Goal: Register for event/course

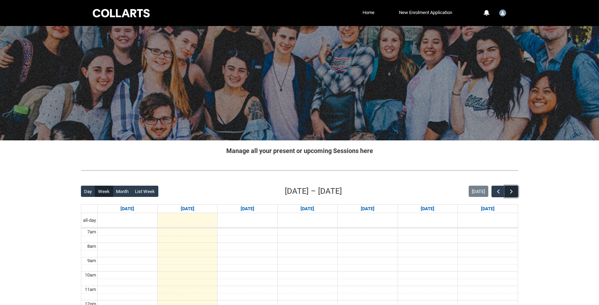
click at [511, 191] on span "button" at bounding box center [511, 191] width 7 height 7
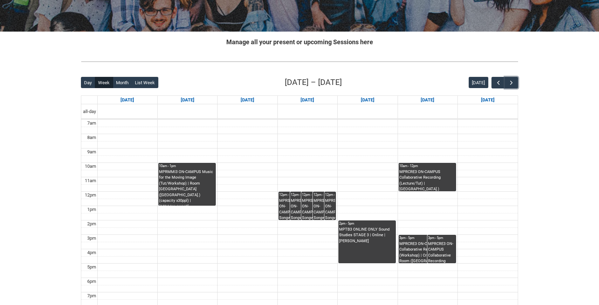
scroll to position [111, 0]
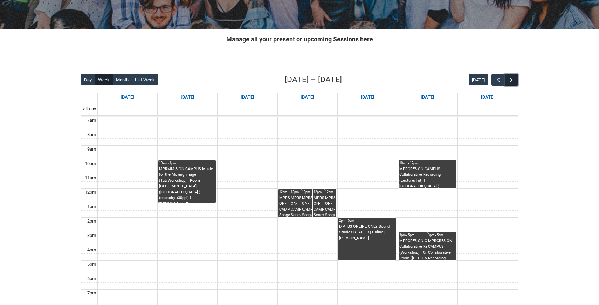
click at [511, 82] on span "button" at bounding box center [511, 79] width 7 height 7
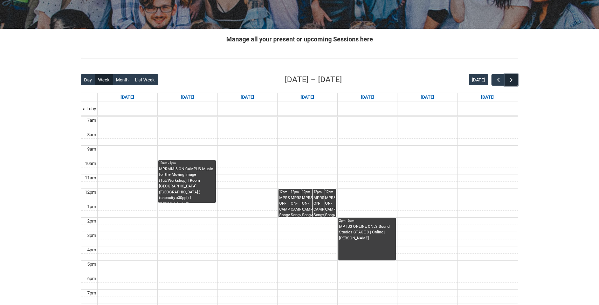
click at [510, 80] on span "button" at bounding box center [511, 79] width 7 height 7
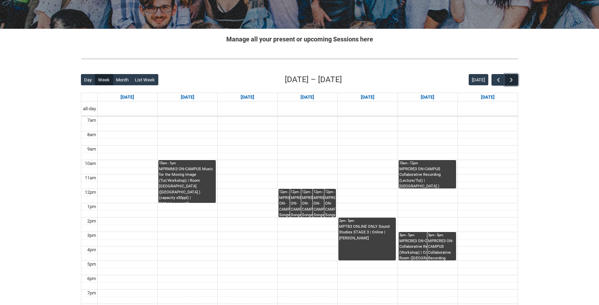
click at [512, 80] on span "button" at bounding box center [511, 79] width 7 height 7
click at [499, 81] on span "button" at bounding box center [498, 79] width 7 height 7
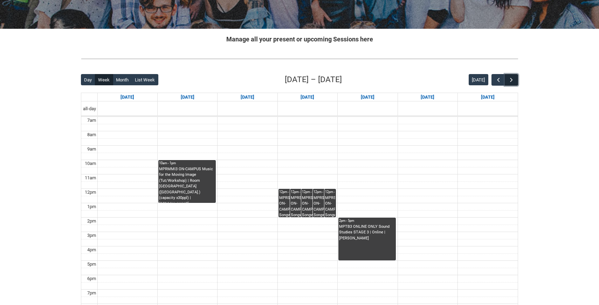
click at [511, 82] on span "button" at bounding box center [511, 79] width 7 height 7
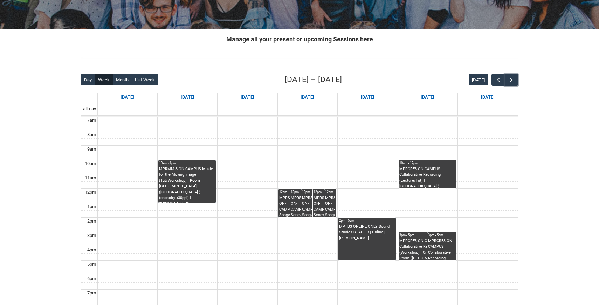
click at [320, 200] on div "MPRSPR3 ON-CAMPUS Songwriter Producer WED 12:00-2:00 | Ensemble Room 7 ([GEOGRA…" at bounding box center [325, 206] width 22 height 22
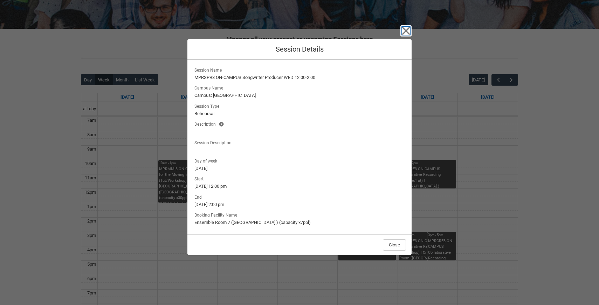
click at [408, 32] on icon "button" at bounding box center [406, 31] width 8 height 8
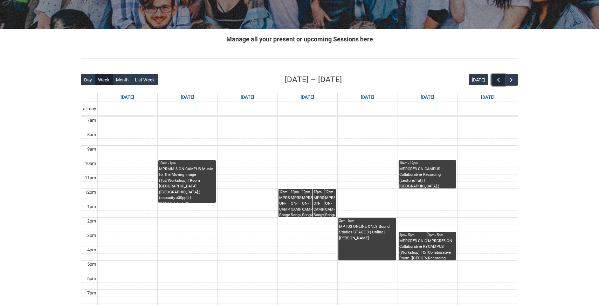
click at [493, 80] on button "button" at bounding box center [498, 80] width 13 height 12
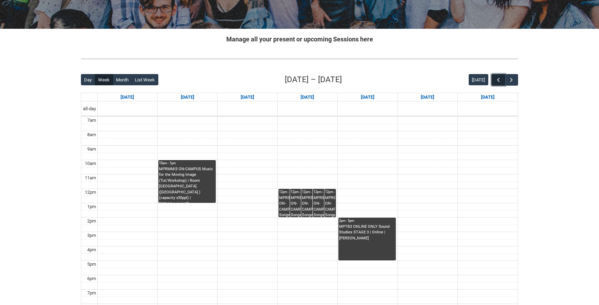
click at [493, 80] on button "button" at bounding box center [498, 80] width 13 height 12
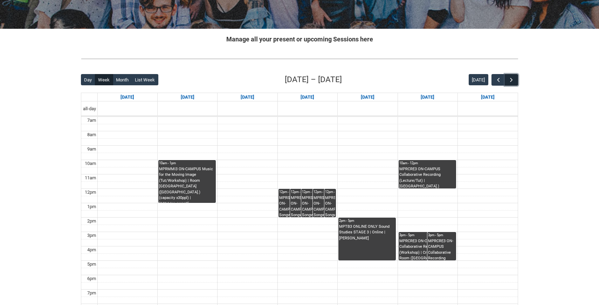
click at [510, 80] on span "button" at bounding box center [511, 79] width 7 height 7
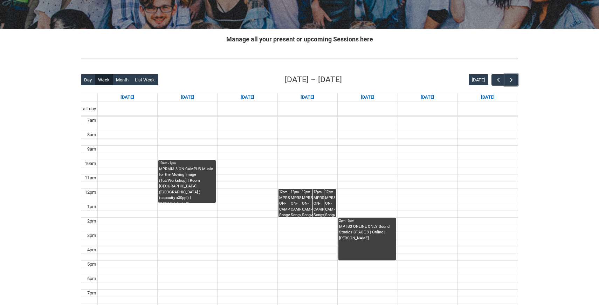
click at [283, 207] on div "MPRSPR3 ON-CAMPUS Songwriter Producer WED 12:00-2:00 | Ensemble Room 3 ([GEOGRA…" at bounding box center [290, 206] width 22 height 22
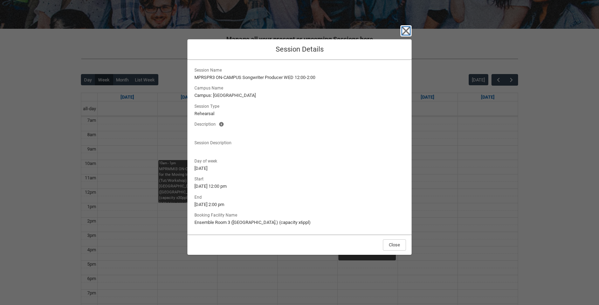
click at [408, 28] on icon "button" at bounding box center [406, 30] width 11 height 11
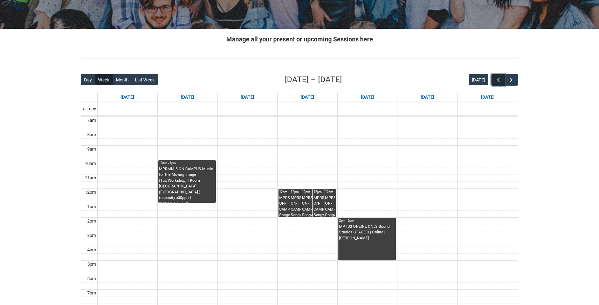
click at [497, 78] on span "button" at bounding box center [498, 79] width 7 height 7
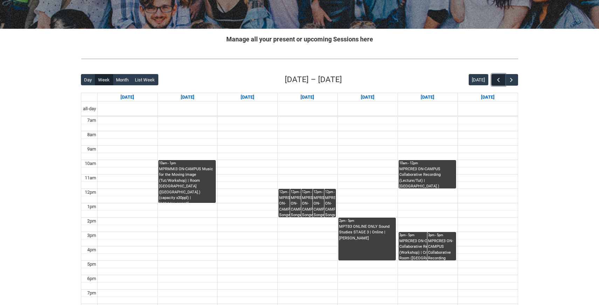
click at [497, 78] on span "button" at bounding box center [498, 79] width 7 height 7
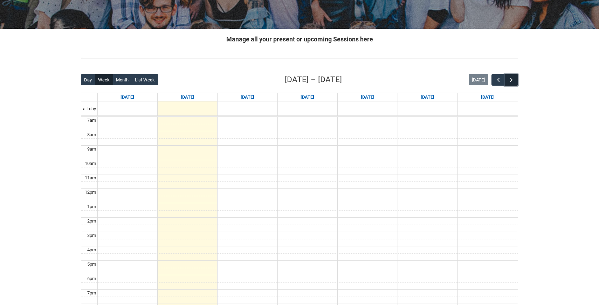
click at [513, 78] on span "button" at bounding box center [511, 79] width 7 height 7
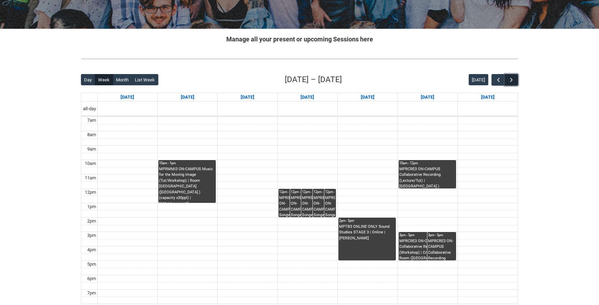
click at [513, 78] on span "button" at bounding box center [511, 79] width 7 height 7
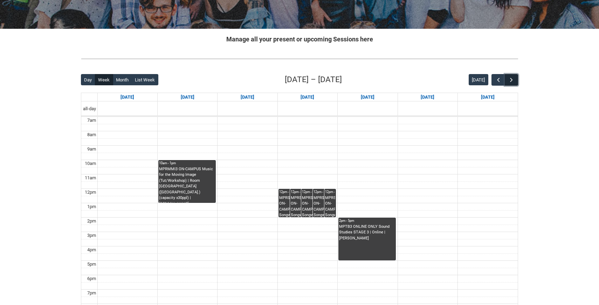
click at [511, 80] on span "button" at bounding box center [511, 79] width 7 height 7
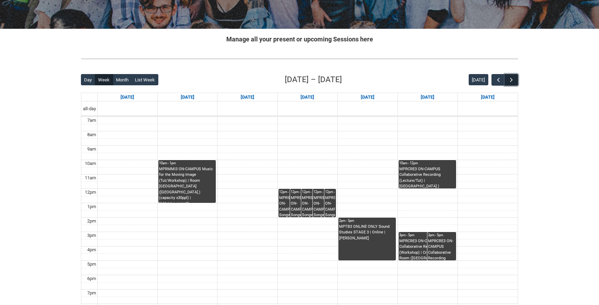
click at [515, 80] on button "button" at bounding box center [511, 80] width 13 height 12
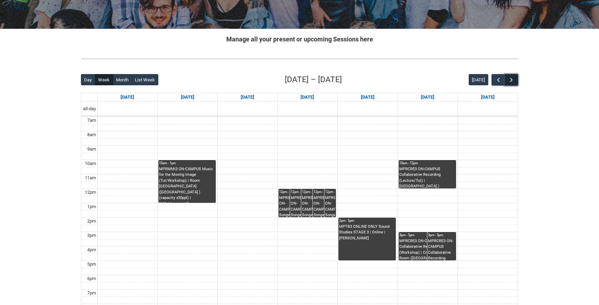
click at [515, 80] on button "button" at bounding box center [511, 80] width 13 height 12
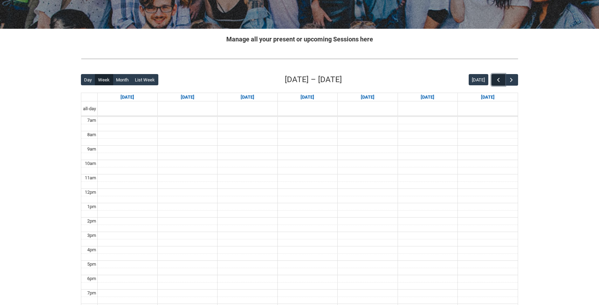
click at [497, 79] on span "button" at bounding box center [498, 79] width 7 height 7
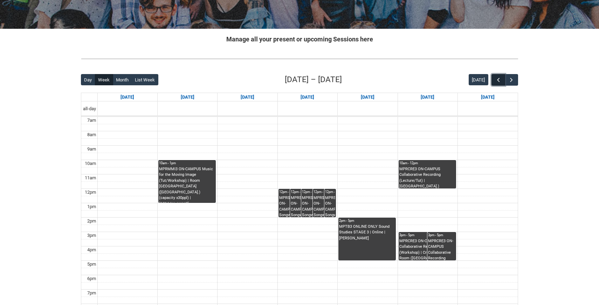
click at [497, 79] on span "button" at bounding box center [498, 79] width 7 height 7
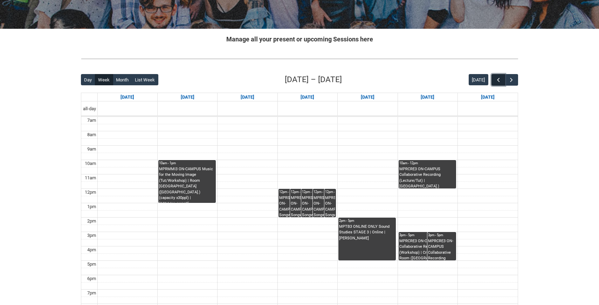
click at [497, 79] on span "button" at bounding box center [498, 79] width 7 height 7
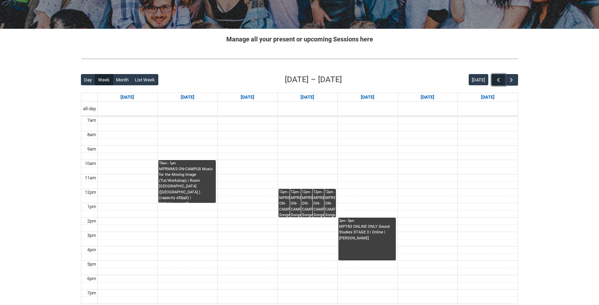
click at [497, 79] on span "button" at bounding box center [498, 79] width 7 height 7
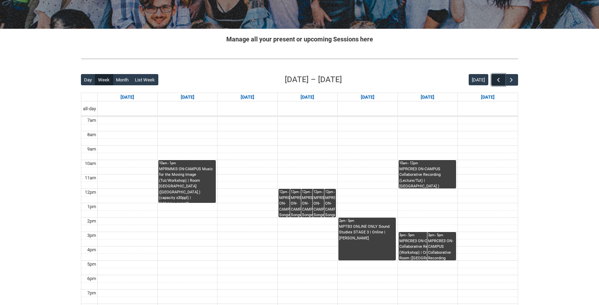
click at [497, 79] on span "button" at bounding box center [498, 79] width 7 height 7
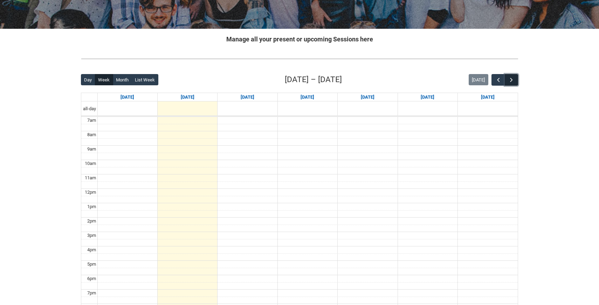
click at [515, 81] on button "button" at bounding box center [511, 80] width 13 height 12
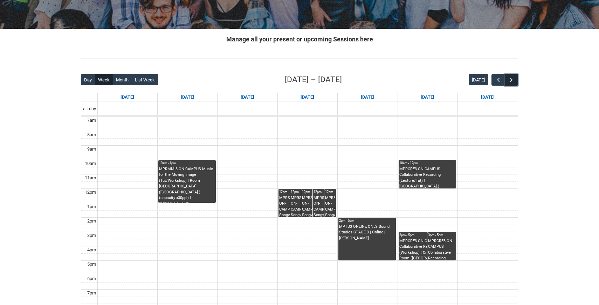
click at [514, 76] on button "button" at bounding box center [511, 80] width 13 height 12
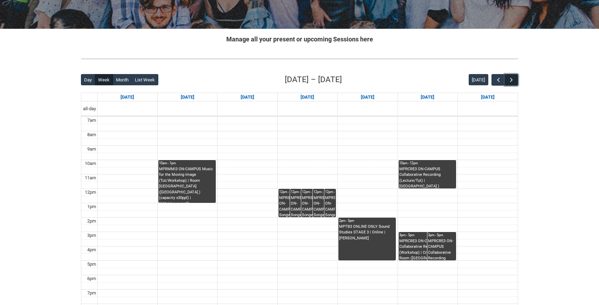
click at [514, 76] on button "button" at bounding box center [511, 80] width 13 height 12
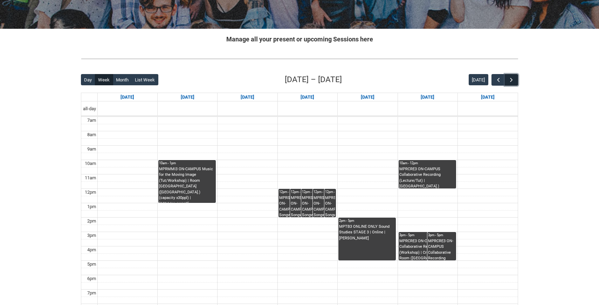
click at [514, 76] on button "button" at bounding box center [511, 80] width 13 height 12
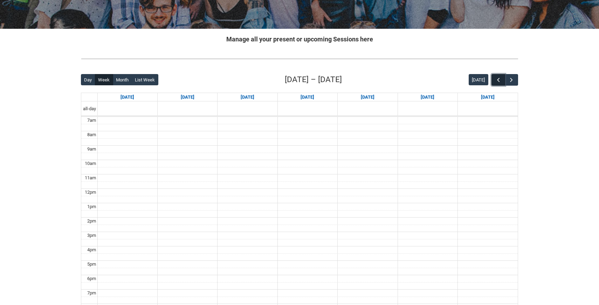
click at [503, 78] on button "button" at bounding box center [498, 80] width 13 height 12
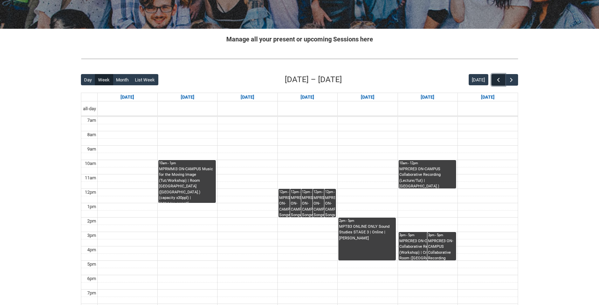
click at [503, 78] on button "button" at bounding box center [498, 80] width 13 height 12
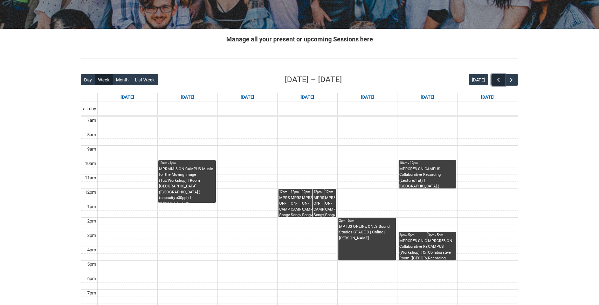
click at [503, 78] on button "button" at bounding box center [498, 80] width 13 height 12
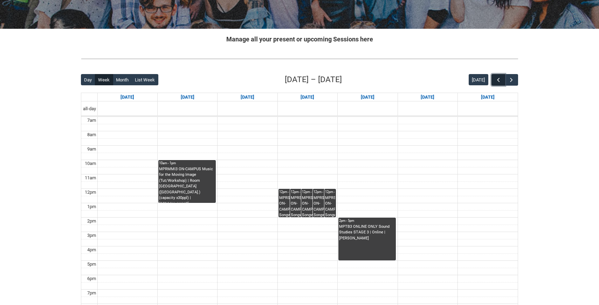
click at [503, 78] on button "button" at bounding box center [498, 80] width 13 height 12
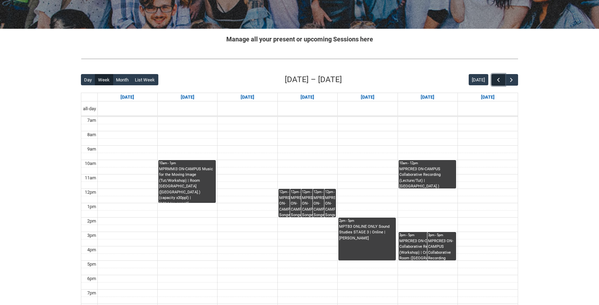
click at [503, 78] on button "button" at bounding box center [498, 80] width 13 height 12
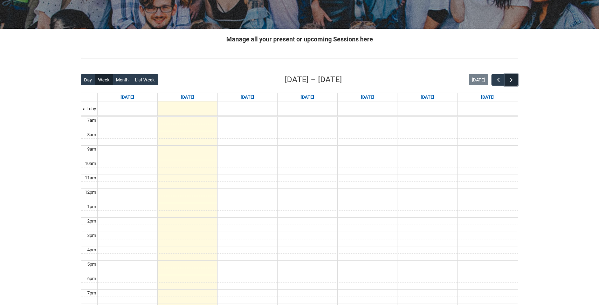
click at [514, 79] on span "button" at bounding box center [511, 79] width 7 height 7
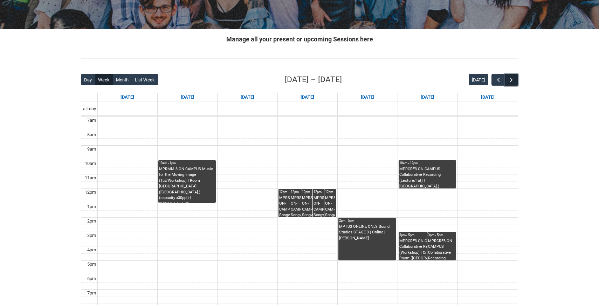
click at [514, 79] on span "button" at bounding box center [511, 79] width 7 height 7
click at [500, 80] on span "button" at bounding box center [498, 79] width 7 height 7
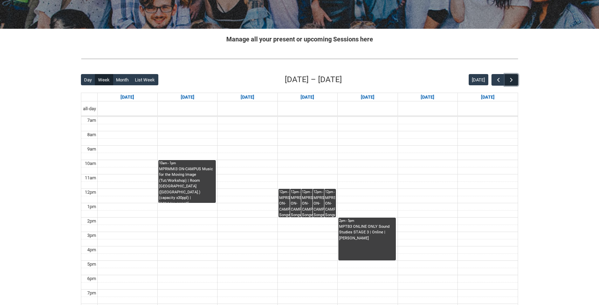
click at [514, 78] on span "button" at bounding box center [511, 79] width 7 height 7
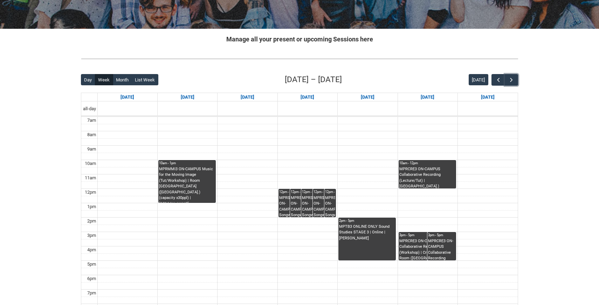
scroll to position [113, 0]
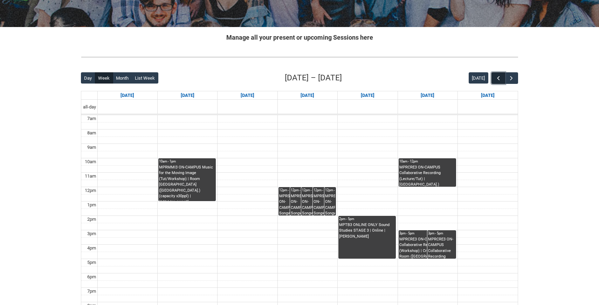
click at [495, 78] on span "button" at bounding box center [498, 78] width 7 height 7
click at [509, 76] on span "button" at bounding box center [511, 78] width 7 height 7
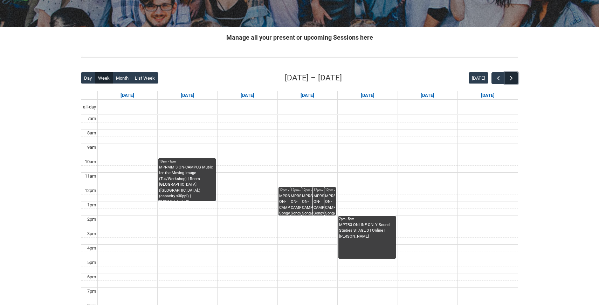
click at [510, 77] on span "button" at bounding box center [511, 78] width 7 height 7
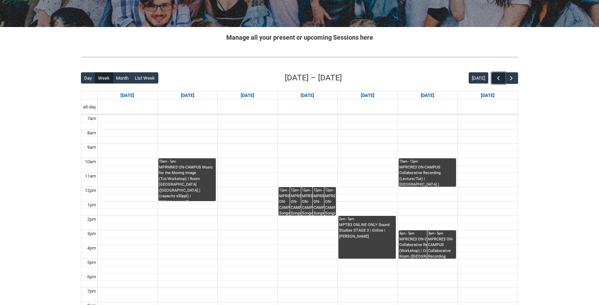
click at [496, 82] on button "button" at bounding box center [498, 78] width 13 height 12
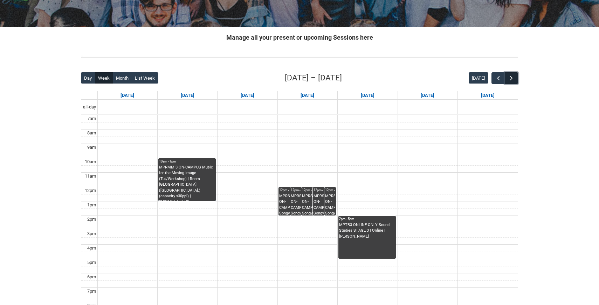
click at [511, 75] on span "button" at bounding box center [511, 78] width 7 height 7
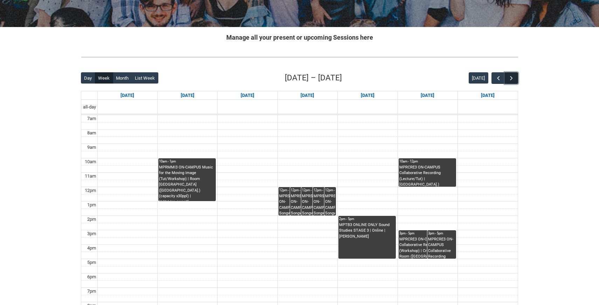
click at [511, 75] on span "button" at bounding box center [511, 78] width 7 height 7
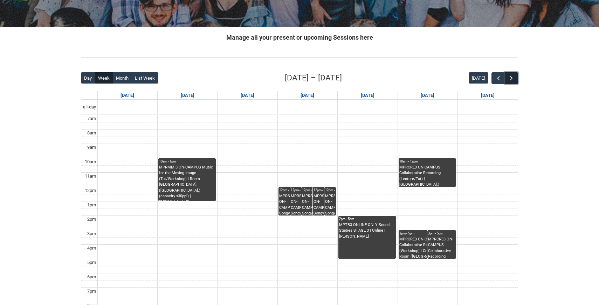
click at [511, 75] on span "button" at bounding box center [511, 78] width 7 height 7
click at [553, 101] on div "Skip to Main Content Collarts Education Community Home New Enrolment Applicatio…" at bounding box center [299, 148] width 599 height 522
click at [67, 241] on div "Skip to Main Content Collarts Education Community Home New Enrolment Applicatio…" at bounding box center [299, 148] width 599 height 522
